Goal: Information Seeking & Learning: Learn about a topic

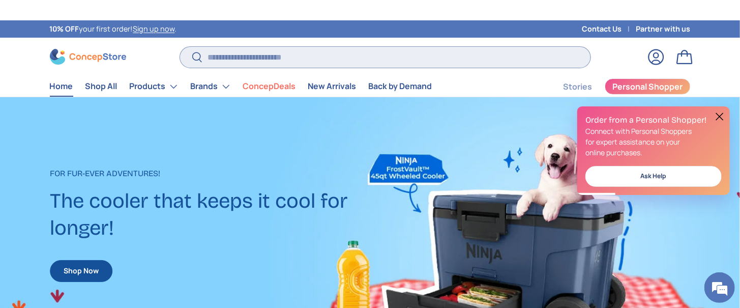
click at [292, 49] on input "Search" at bounding box center [385, 57] width 410 height 21
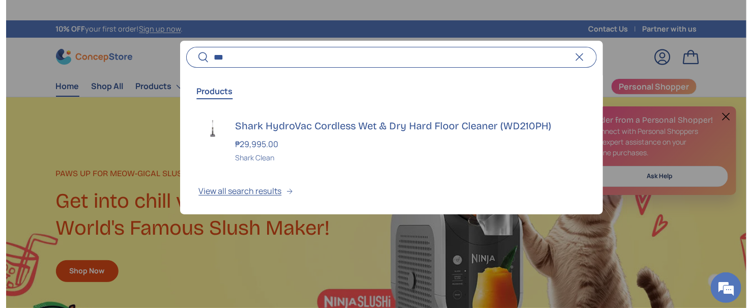
scroll to position [0, 2255]
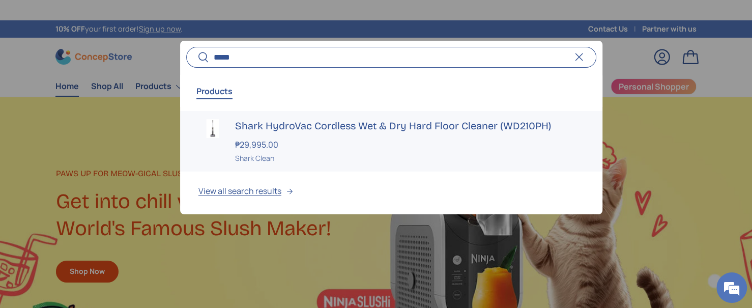
type input "*****"
click at [316, 132] on div "Shark HydroVac Cordless Wet & Dry Hard Floor Cleaner (WD210PH) ₱29,995.00 Unit …" at bounding box center [409, 141] width 349 height 44
click at [313, 126] on h3 "Shark HydroVac Cordless Wet & Dry Hard Floor Cleaner (WD210PH)" at bounding box center [409, 126] width 349 height 14
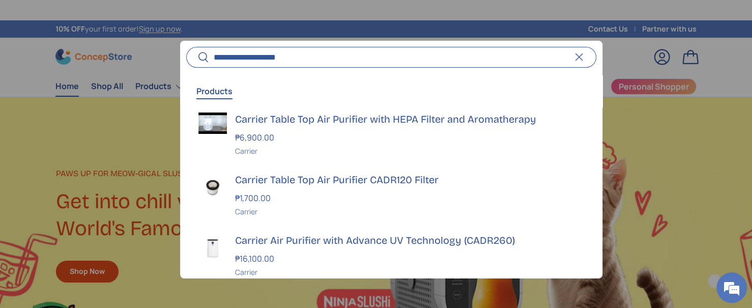
scroll to position [178, 0]
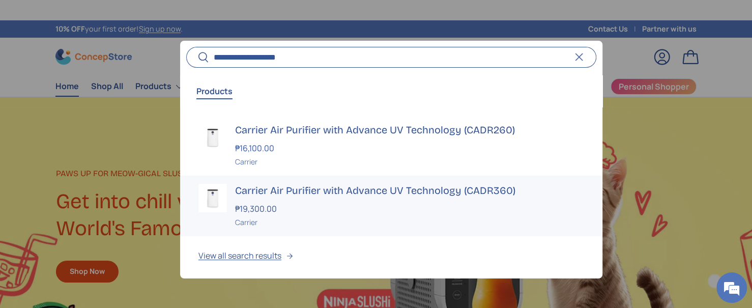
type input "**********"
click at [186, 46] on button "Search" at bounding box center [197, 58] width 23 height 24
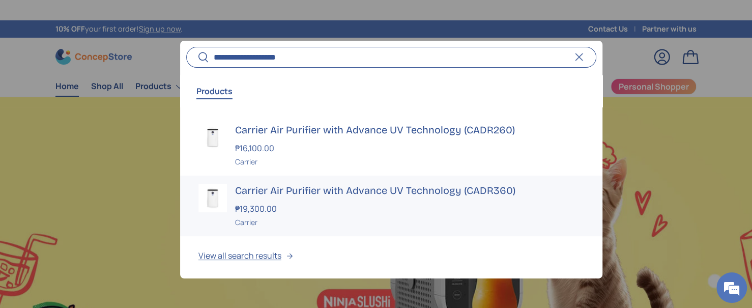
scroll to position [0, 0]
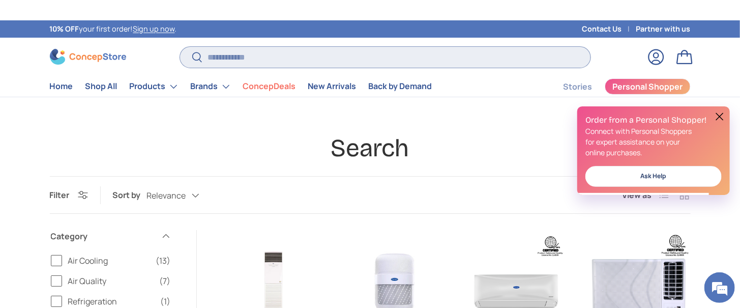
click at [241, 56] on input "Search" at bounding box center [385, 57] width 410 height 21
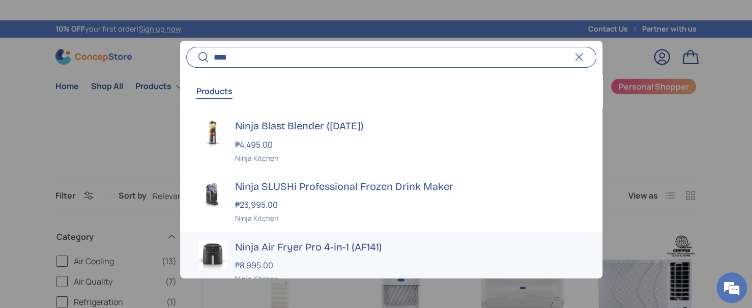
type input "****"
click at [244, 247] on h3 "Ninja Air Fryer Pro 4-in-1 (AF141)" at bounding box center [409, 247] width 349 height 14
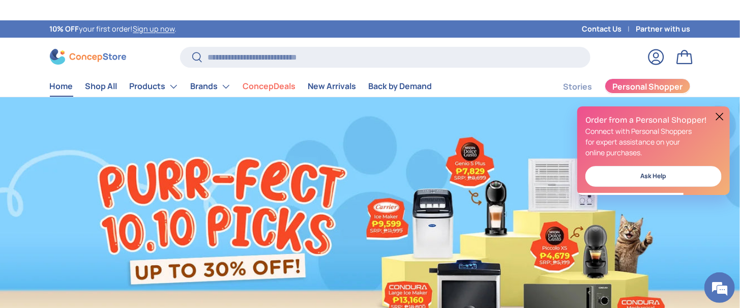
click at [658, 87] on span "Personal Shopper" at bounding box center [647, 86] width 70 height 8
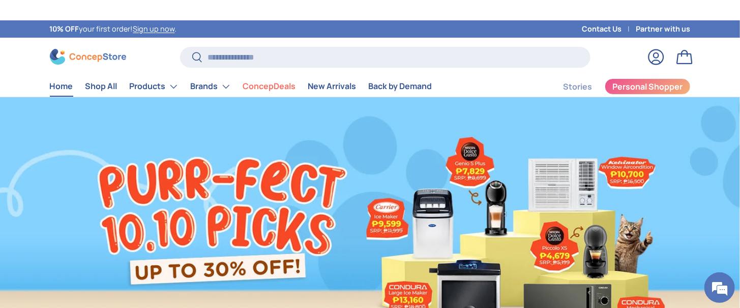
click at [239, 36] on div "10% OFF your first order! Sign up now ." at bounding box center [314, 28] width 528 height 17
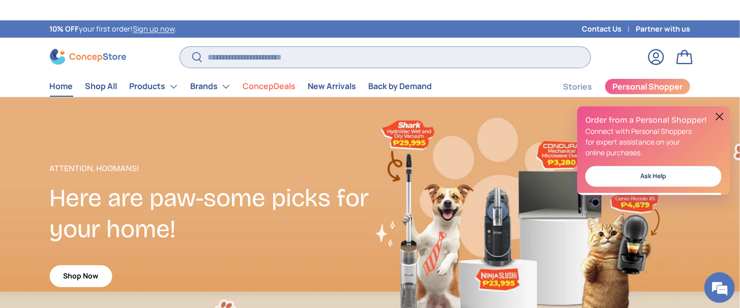
click at [243, 52] on input "Search" at bounding box center [385, 57] width 410 height 21
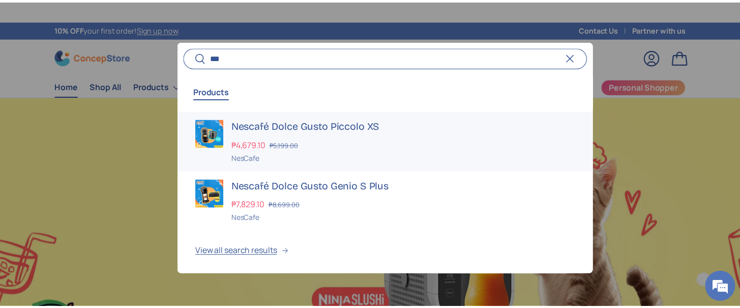
scroll to position [0, 2255]
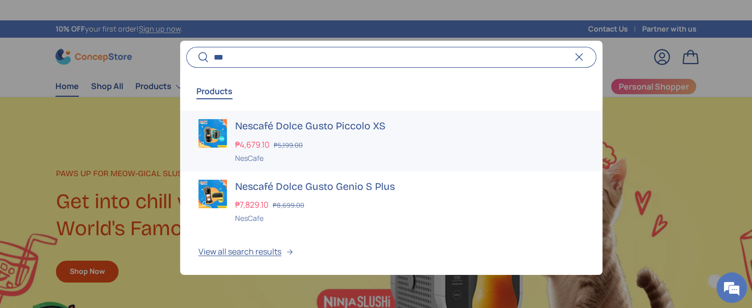
type input "***"
click at [81, 60] on div at bounding box center [376, 154] width 752 height 308
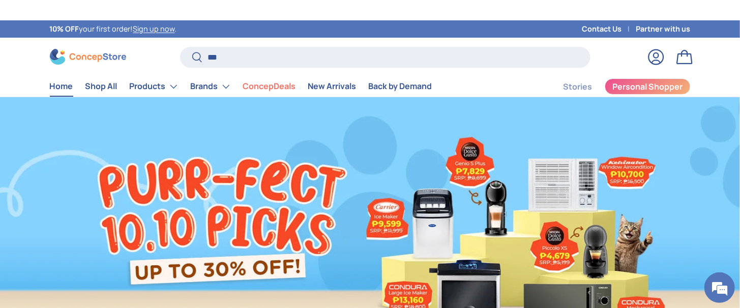
scroll to position [0, 0]
click at [81, 60] on img at bounding box center [88, 57] width 76 height 16
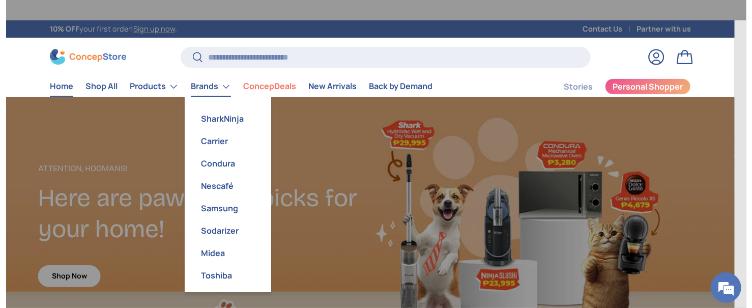
scroll to position [0, 740]
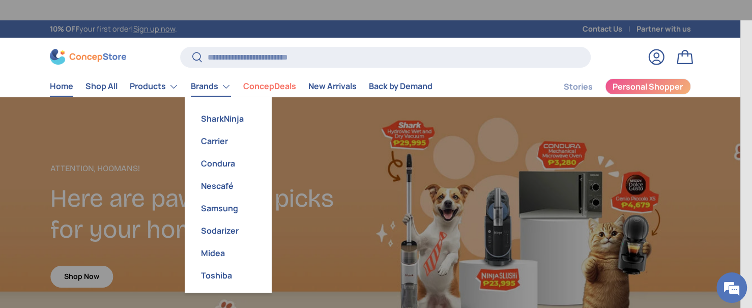
click at [228, 91] on link "Brands" at bounding box center [211, 86] width 40 height 20
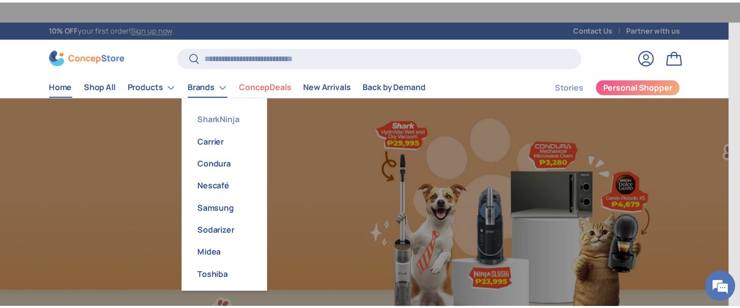
scroll to position [0, 1480]
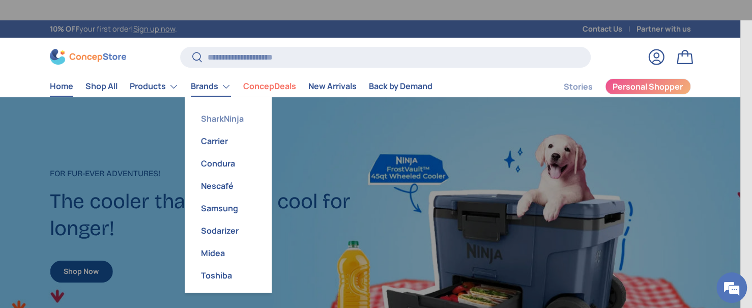
click at [221, 113] on link "SharkNinja" at bounding box center [228, 118] width 74 height 22
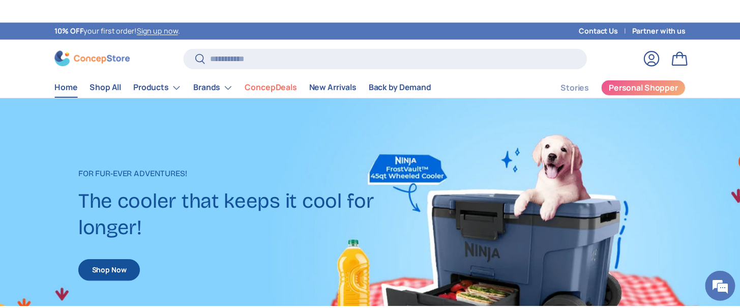
scroll to position [0, 1480]
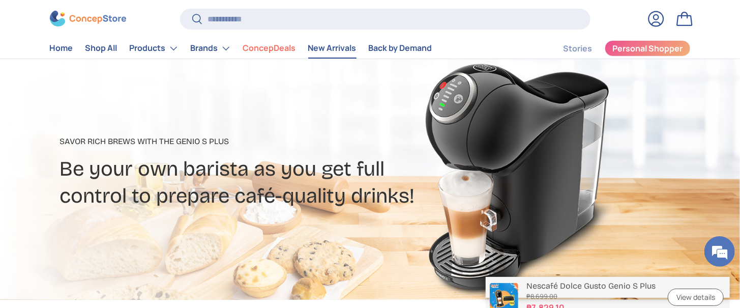
scroll to position [153, 0]
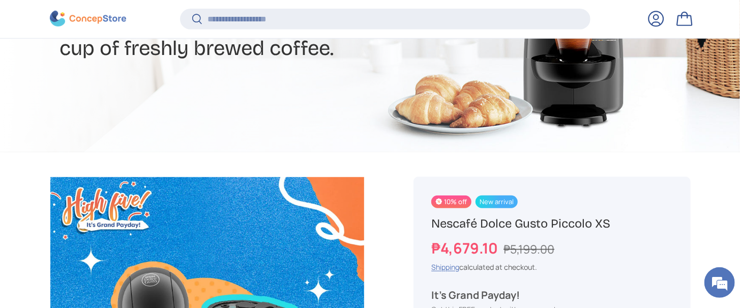
scroll to position [76, 0]
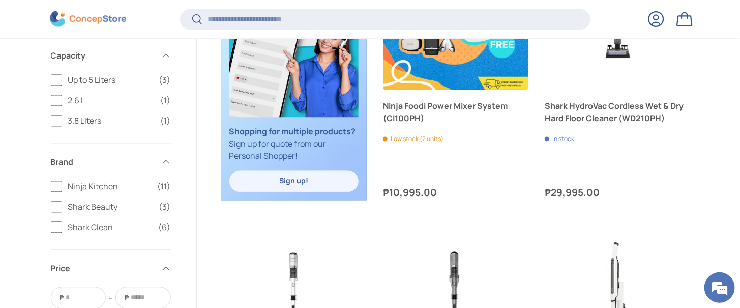
scroll to position [988, 0]
click at [55, 211] on label "Shark Beauty (3)" at bounding box center [111, 206] width 120 height 12
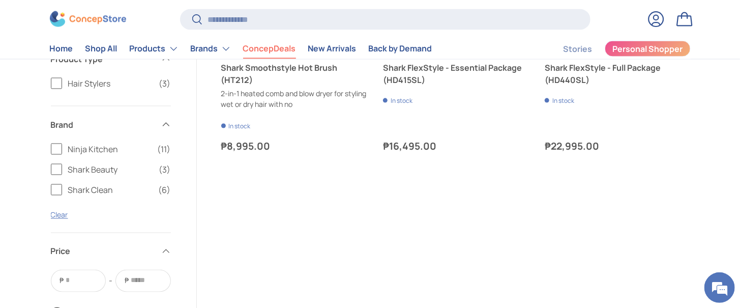
click at [277, 46] on link "ConcepDeals" at bounding box center [269, 49] width 53 height 20
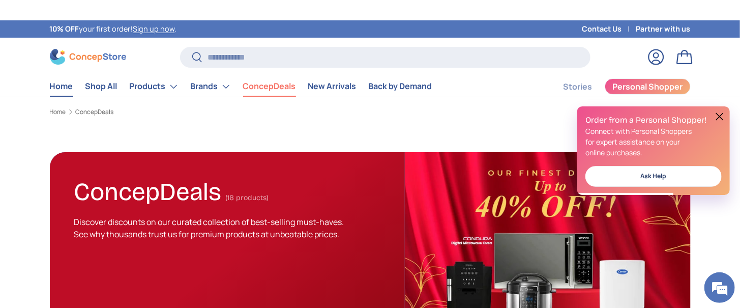
click at [64, 88] on link "Home" at bounding box center [61, 86] width 23 height 20
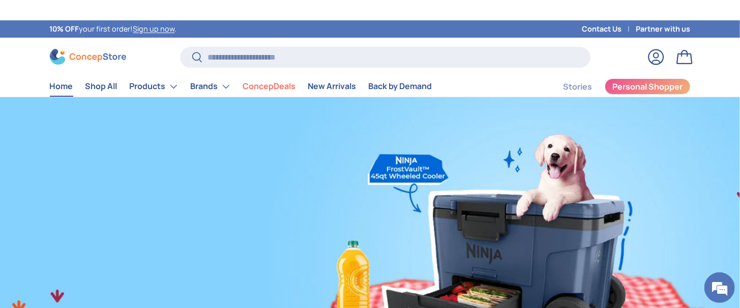
scroll to position [0, 2221]
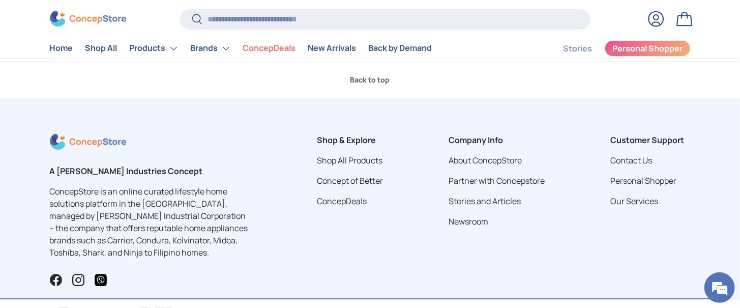
scroll to position [1602, 0]
